Goal: Transaction & Acquisition: Purchase product/service

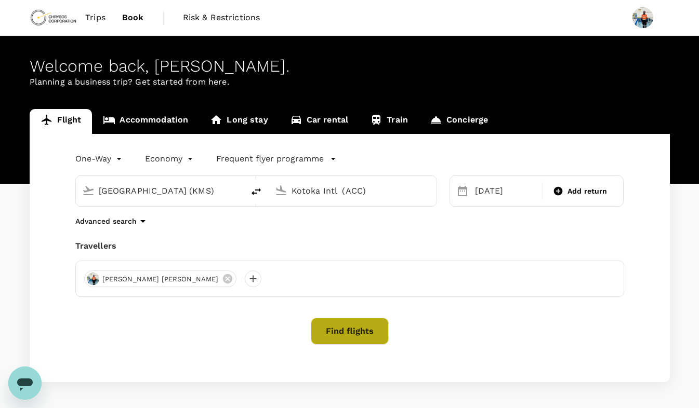
click at [337, 336] on button "Find flights" at bounding box center [350, 331] width 78 height 27
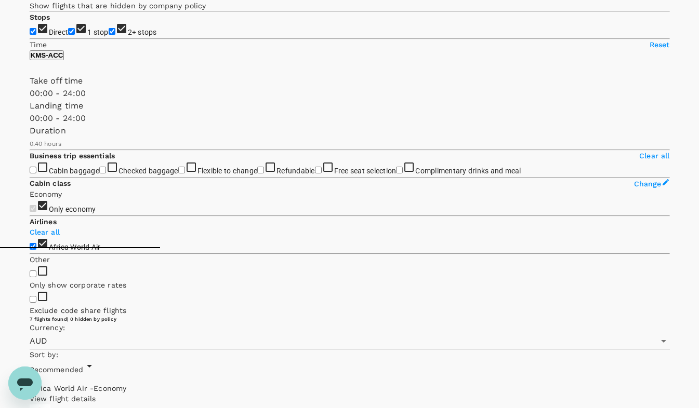
scroll to position [160, 0]
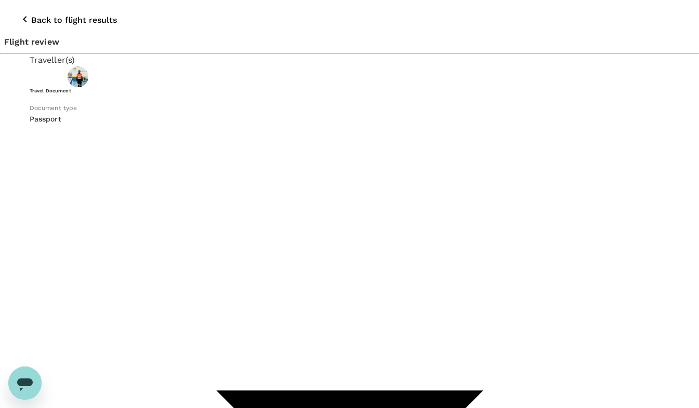
scroll to position [28, 0]
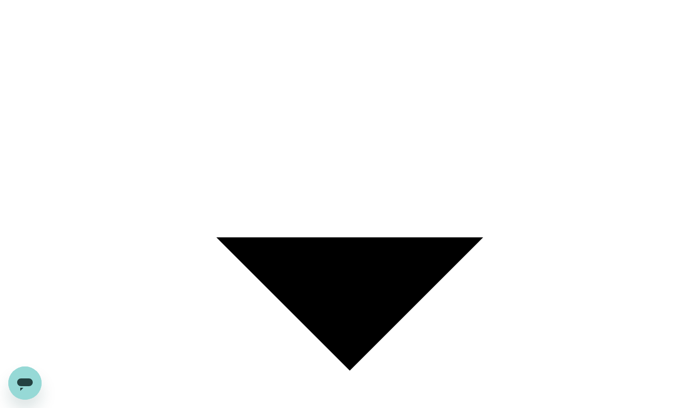
scroll to position [192, 0]
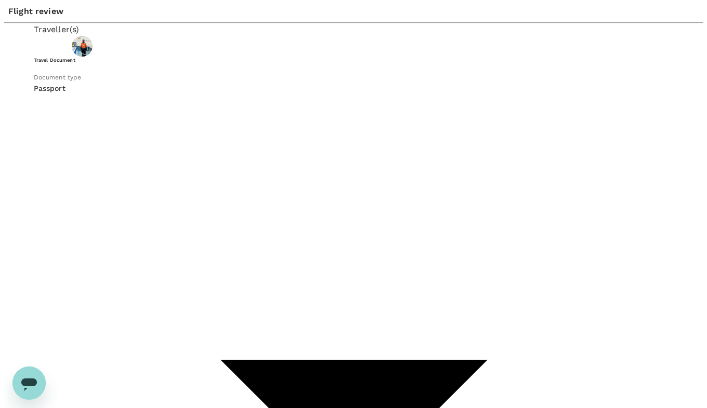
scroll to position [28, 0]
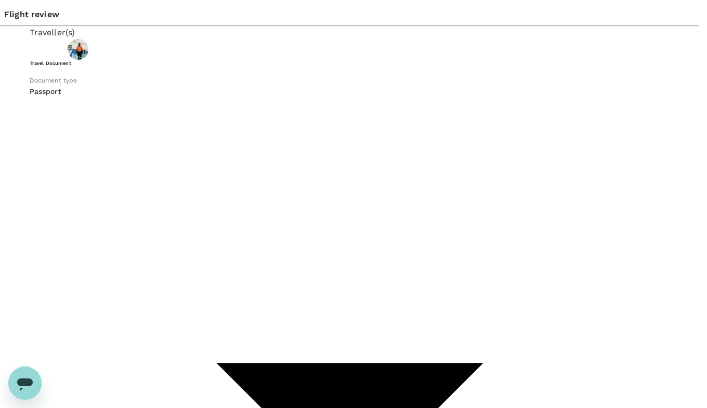
type input "9c4289b1-14a3-4119-8736-521306e5ca8f"
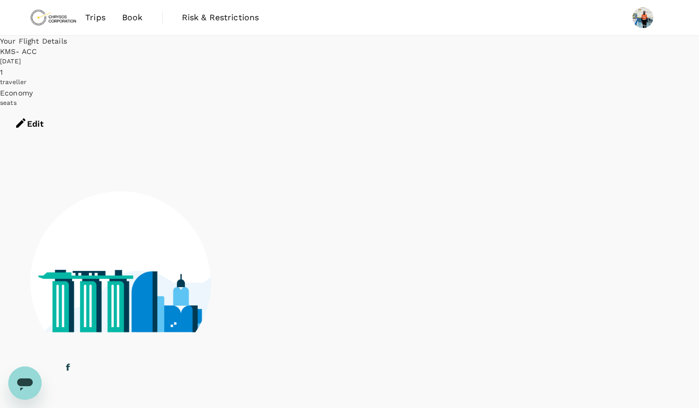
scroll to position [1, 0]
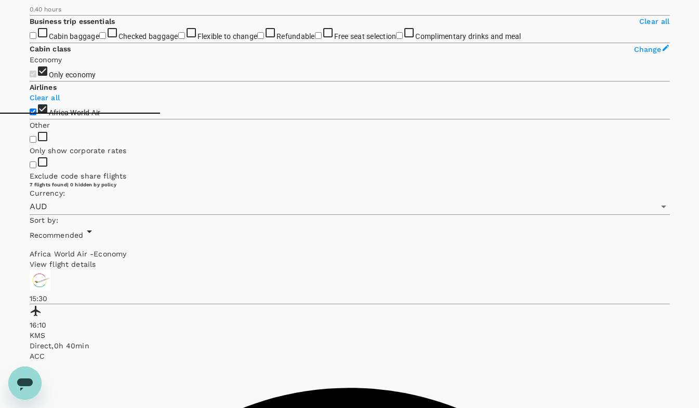
scroll to position [295, 0]
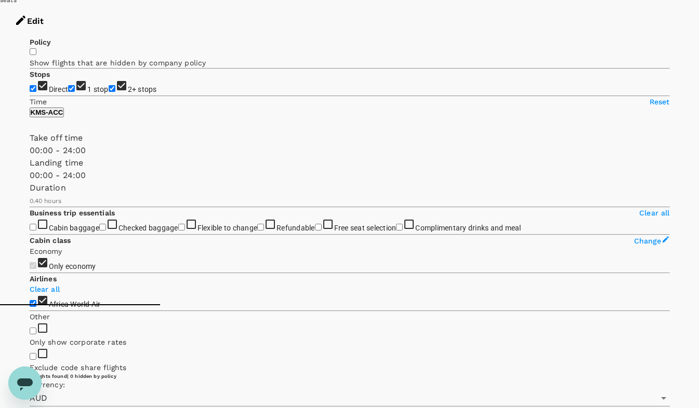
scroll to position [102, 0]
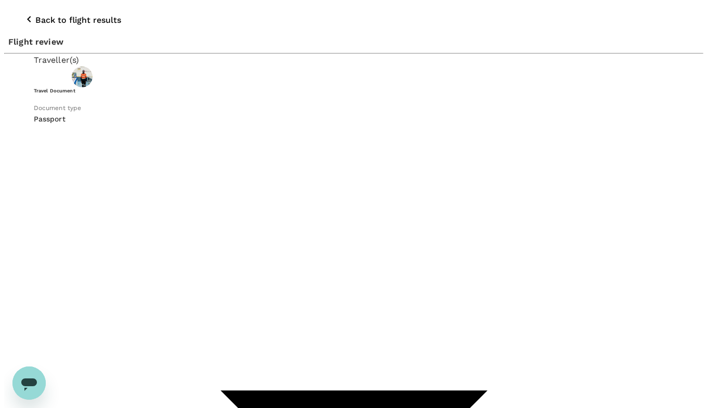
scroll to position [28, 0]
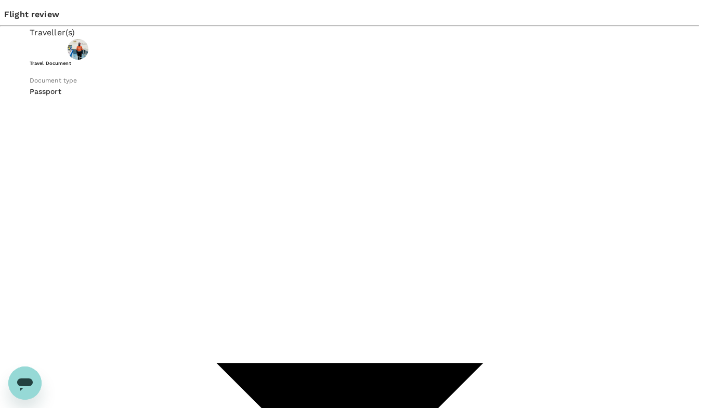
scroll to position [156, 0]
type input "max"
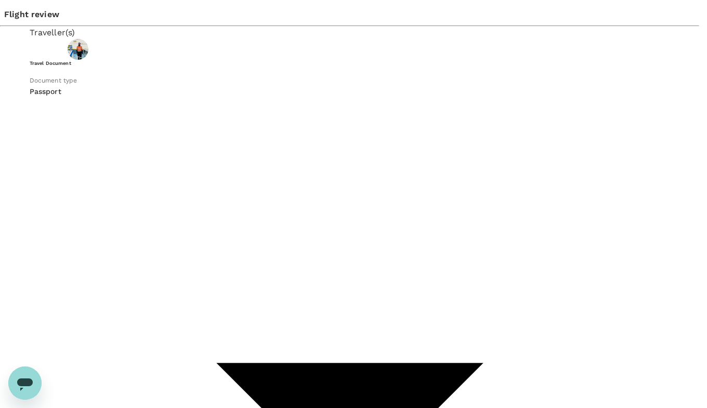
checkbox input "true"
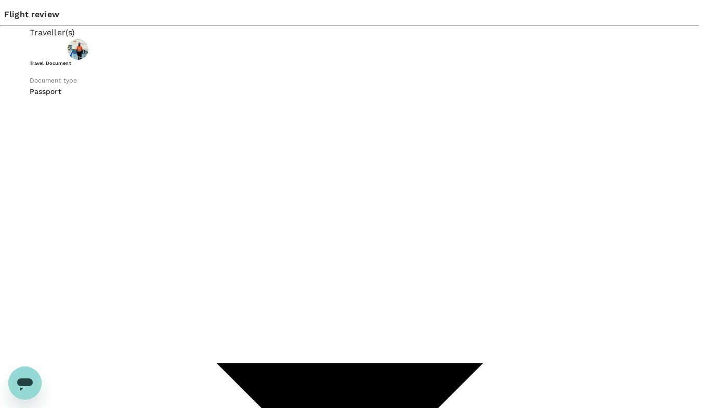
scroll to position [51, 0]
type textarea "Operations/Maintenance/EMEA/Max23/R&R"
